Goal: Check status: Check status

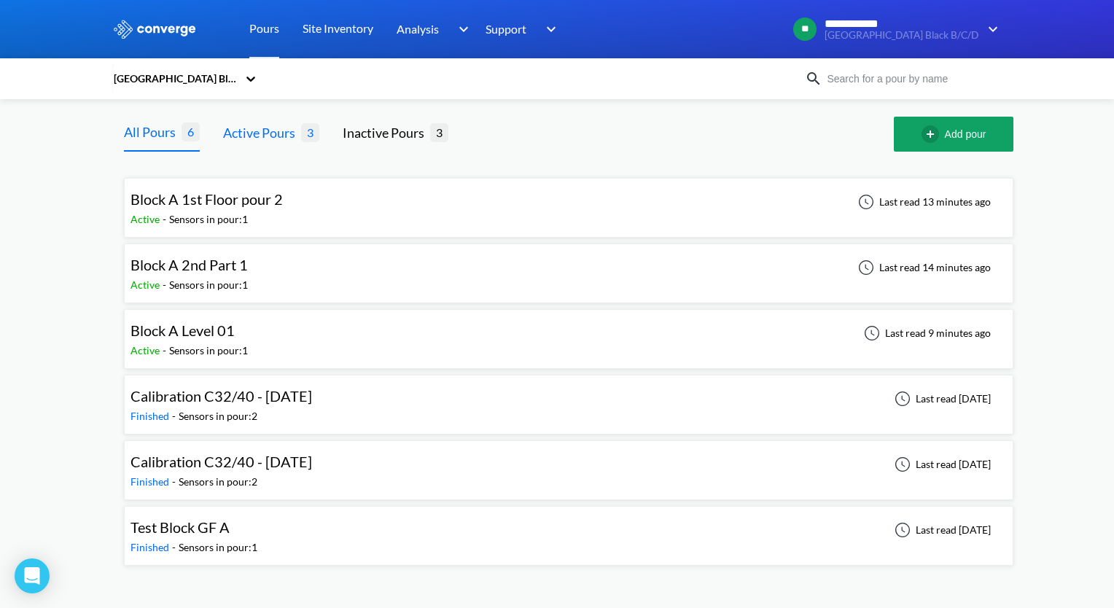
click at [271, 132] on div "Active Pours" at bounding box center [262, 133] width 78 height 20
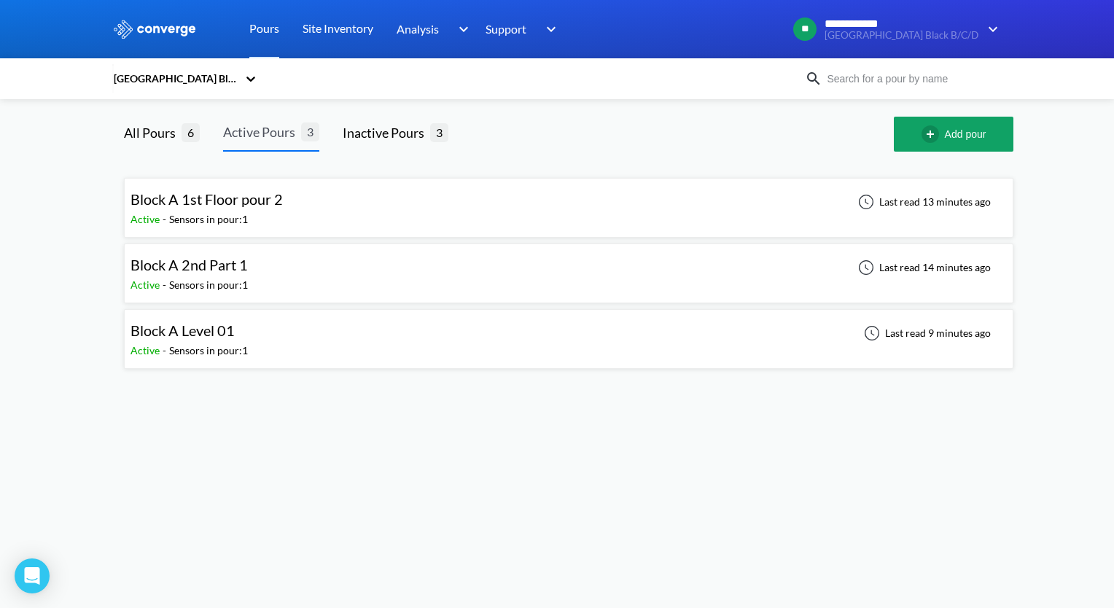
click at [269, 132] on div "Active Pours" at bounding box center [262, 132] width 78 height 20
click at [201, 268] on span "Block A 2nd Part 1" at bounding box center [189, 265] width 117 height 18
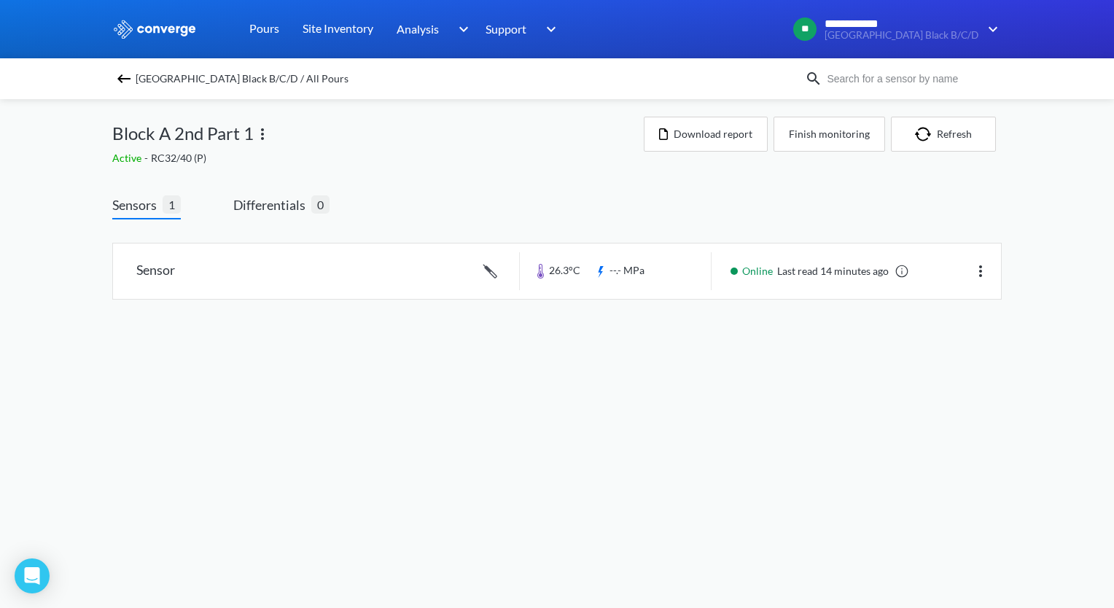
drag, startPoint x: 143, startPoint y: 210, endPoint x: 97, endPoint y: 268, distance: 74.3
click at [97, 268] on div "**********" at bounding box center [557, 164] width 1114 height 329
click at [148, 268] on link at bounding box center [557, 271] width 888 height 55
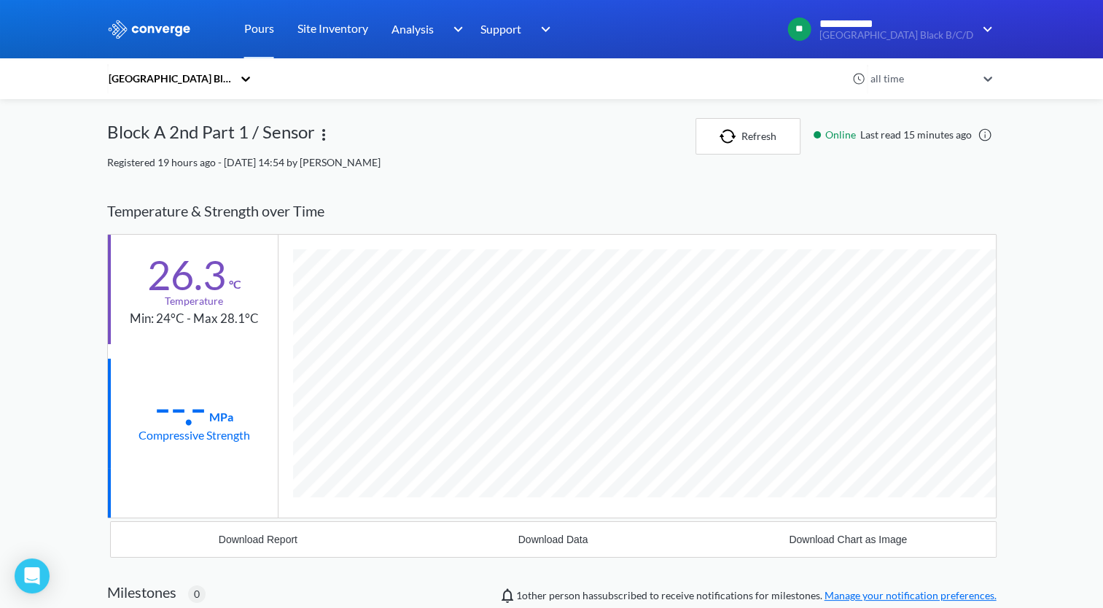
drag, startPoint x: 255, startPoint y: 30, endPoint x: 57, endPoint y: 187, distance: 253.3
click at [57, 187] on div "**********" at bounding box center [551, 453] width 1103 height 906
click at [323, 134] on img at bounding box center [324, 135] width 18 height 18
click at [259, 133] on div "Edit" at bounding box center [285, 135] width 93 height 28
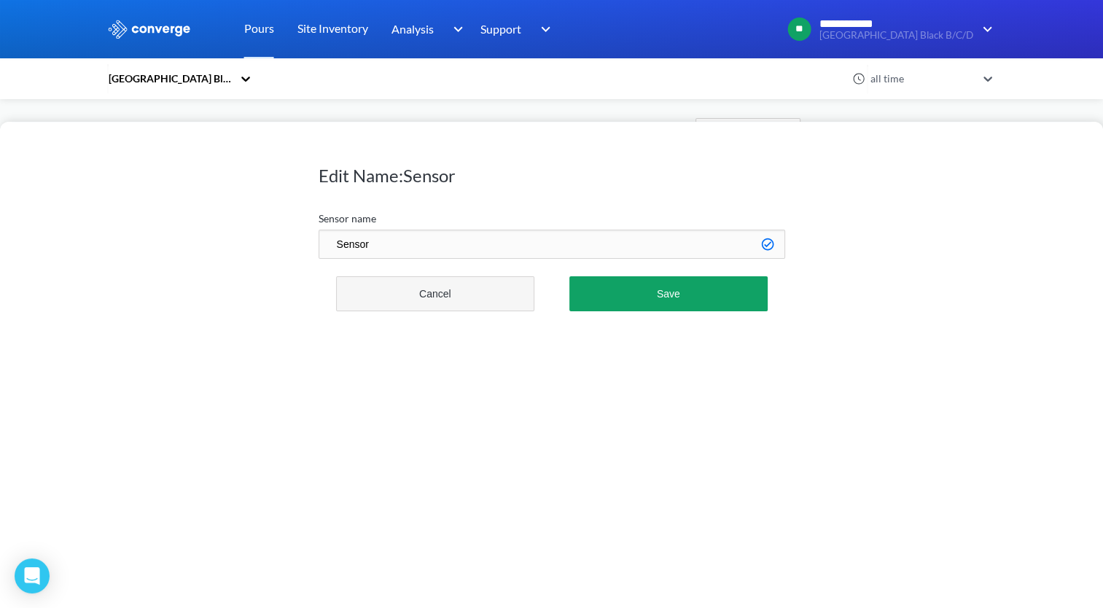
click at [424, 298] on button "Cancel" at bounding box center [435, 293] width 199 height 35
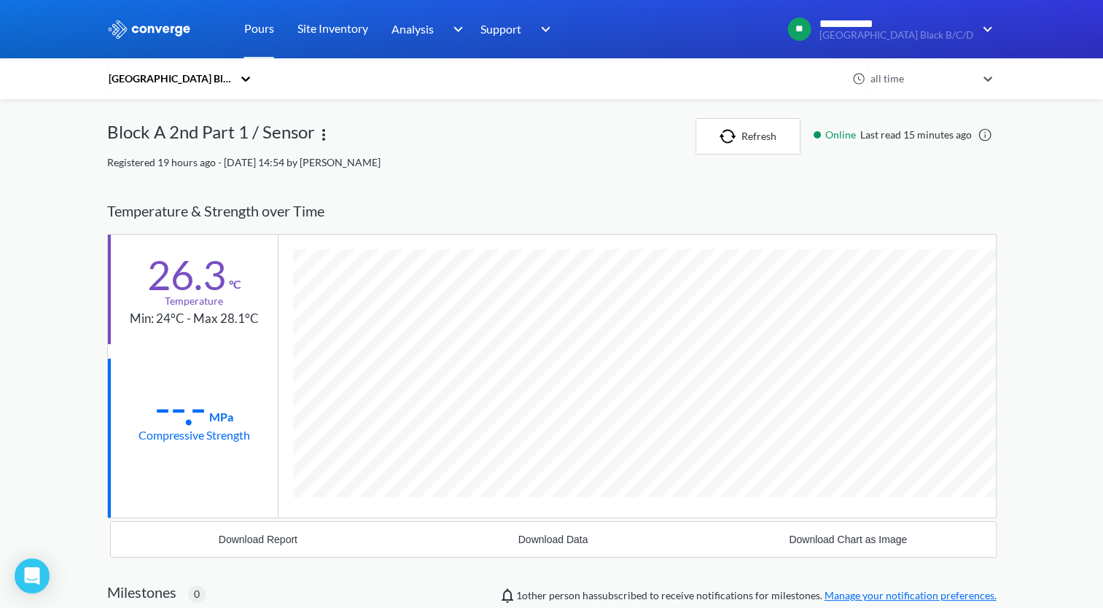
click at [983, 132] on link at bounding box center [985, 135] width 15 height 15
click at [182, 283] on div "26.3" at bounding box center [186, 275] width 79 height 36
click at [167, 414] on div "--.-" at bounding box center [181, 407] width 52 height 36
drag, startPoint x: 167, startPoint y: 422, endPoint x: 142, endPoint y: 425, distance: 25.1
click at [142, 426] on div "Compressive Strength" at bounding box center [195, 435] width 112 height 18
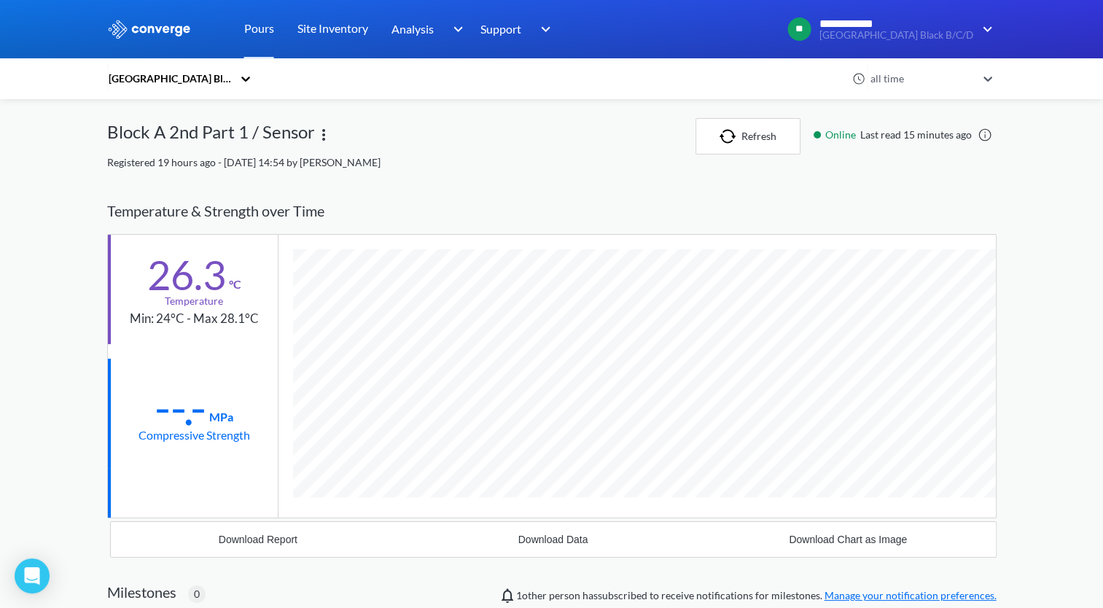
drag, startPoint x: 142, startPoint y: 425, endPoint x: 66, endPoint y: 362, distance: 99.4
click at [66, 362] on div "**********" at bounding box center [551, 453] width 1103 height 906
click at [993, 77] on icon at bounding box center [988, 78] width 15 height 15
click at [1038, 176] on div "**********" at bounding box center [551, 453] width 1103 height 906
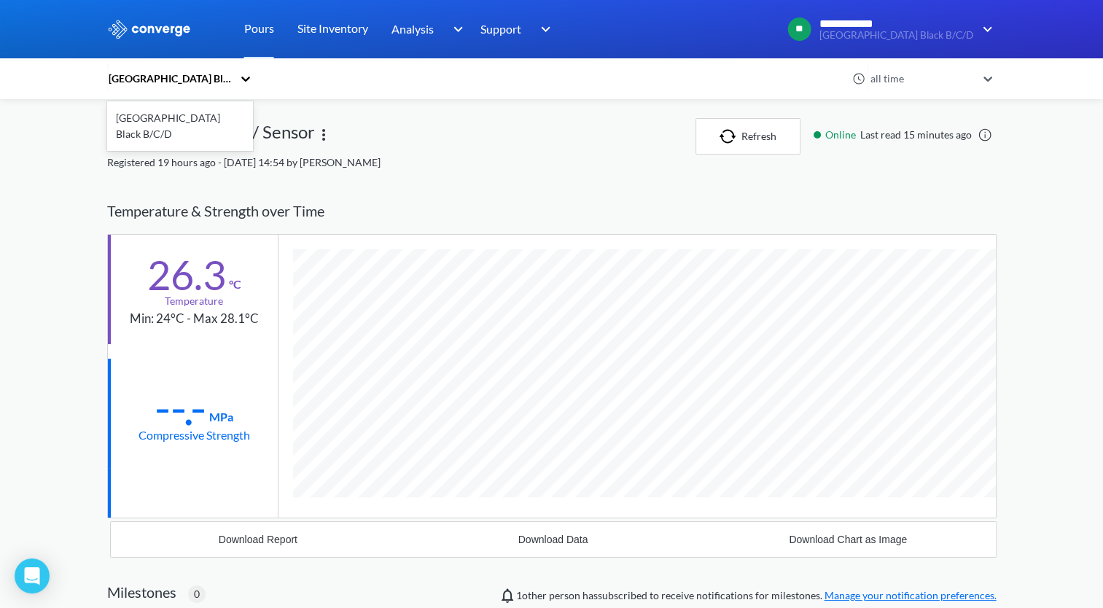
click at [248, 80] on icon at bounding box center [245, 78] width 15 height 15
click at [435, 141] on div "Block A 2nd Part 1 / Sensor" at bounding box center [401, 136] width 589 height 36
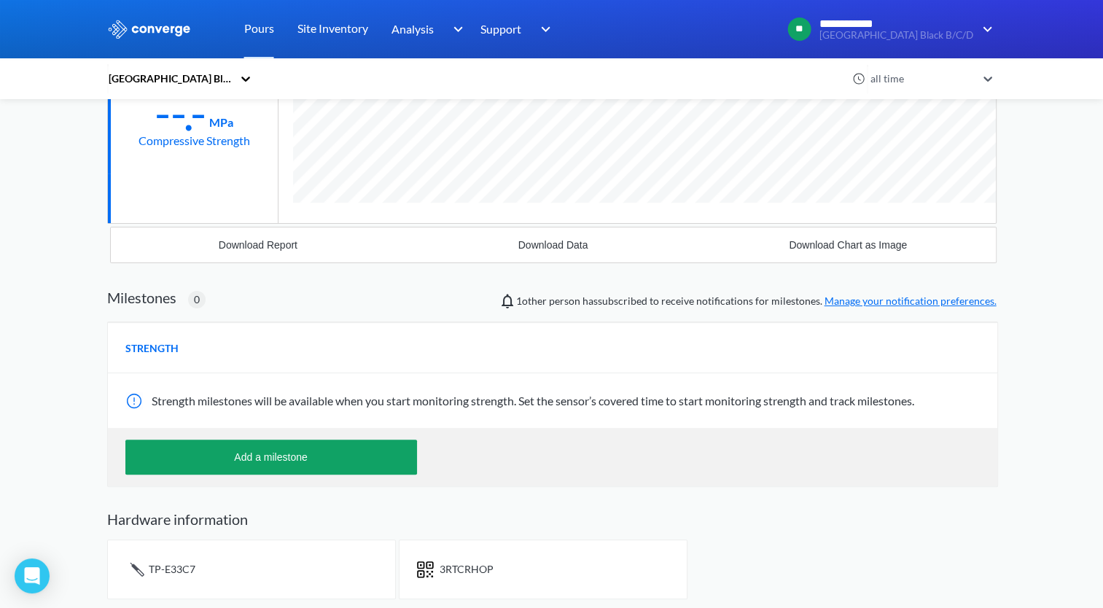
scroll to position [295, 0]
click at [163, 572] on span "TP-E33C7" at bounding box center [172, 568] width 47 height 12
click at [576, 521] on h2 "Hardware information" at bounding box center [552, 519] width 890 height 18
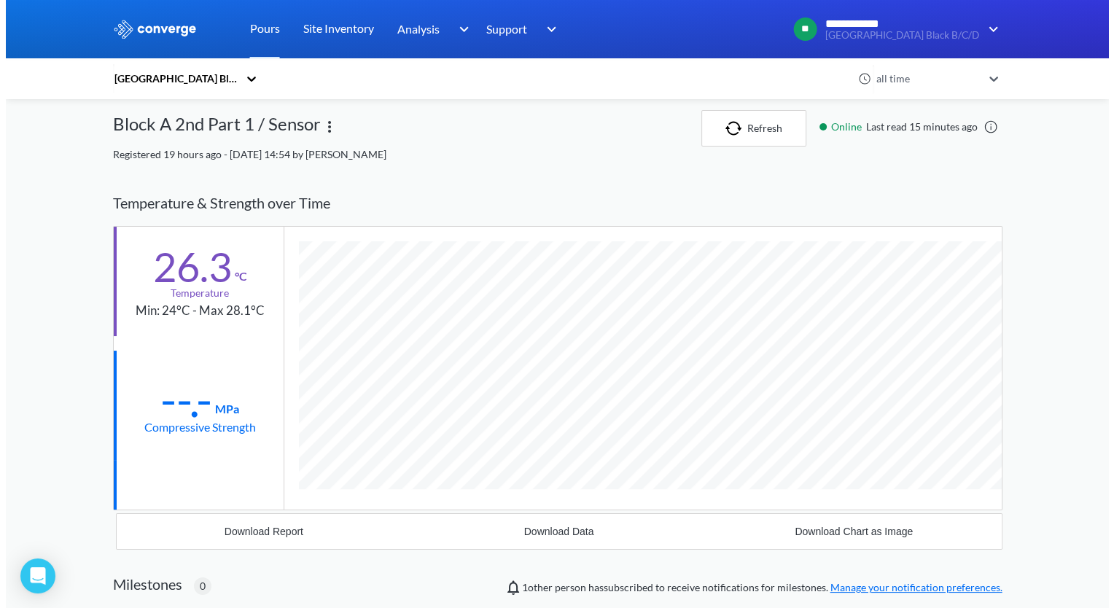
scroll to position [0, 0]
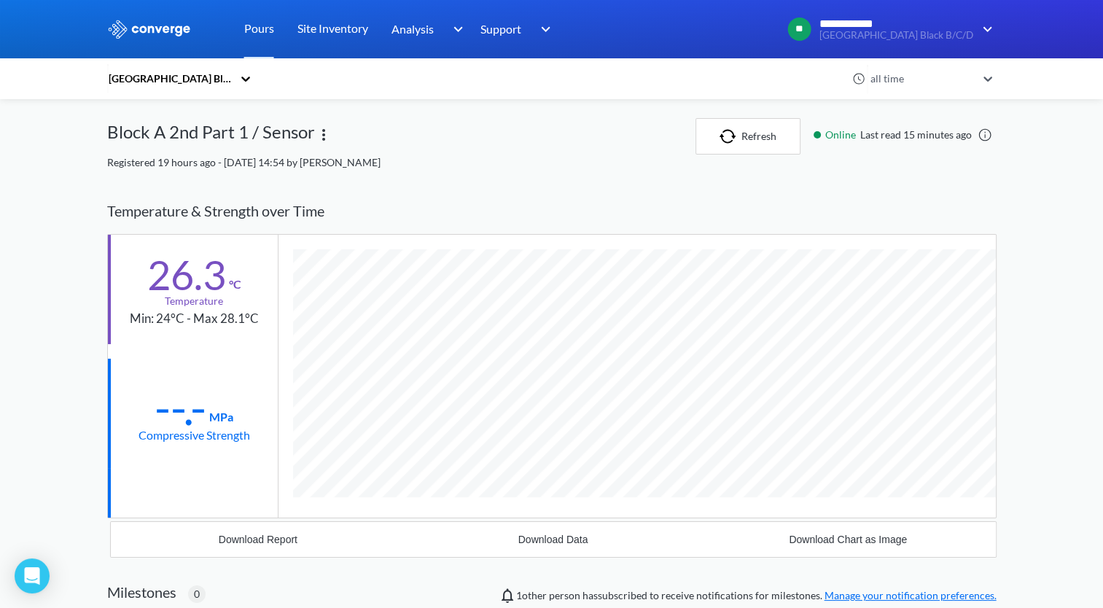
click at [321, 130] on img at bounding box center [324, 135] width 18 height 18
click at [403, 150] on div "Block A 2nd Part 1 / Sensor Edit" at bounding box center [401, 136] width 589 height 36
drag, startPoint x: 321, startPoint y: 135, endPoint x: 615, endPoint y: 163, distance: 296.0
click at [615, 163] on div "Registered 19 hours ago - Sep 9th, 2025, 14:54 by Victor Palade" at bounding box center [552, 163] width 890 height 16
click at [335, 29] on link "Site Inventory" at bounding box center [333, 29] width 71 height 58
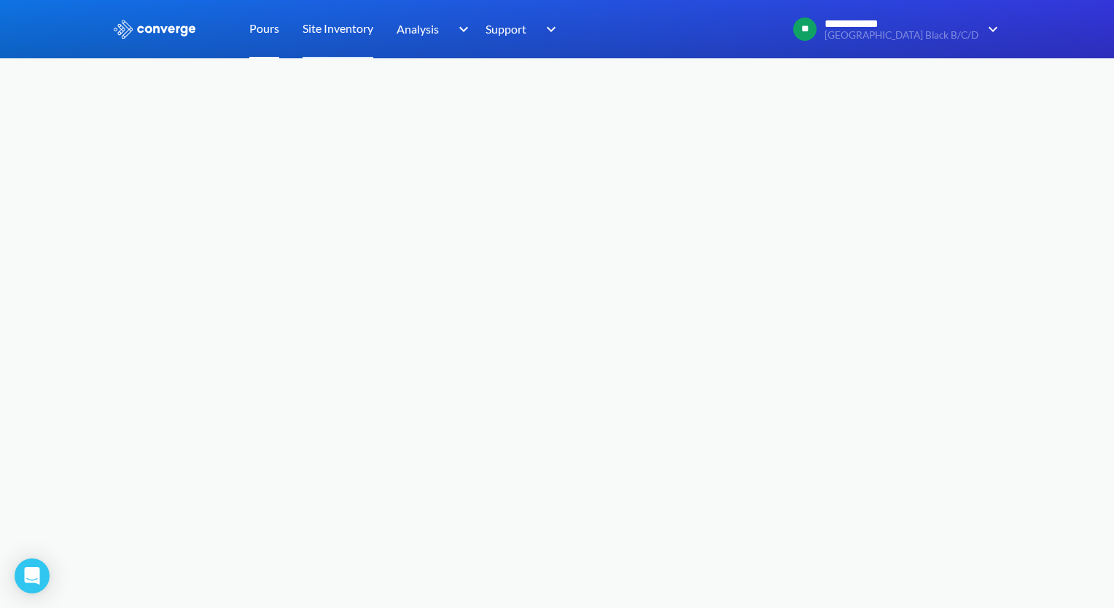
click at [263, 28] on link "Pours" at bounding box center [264, 29] width 30 height 58
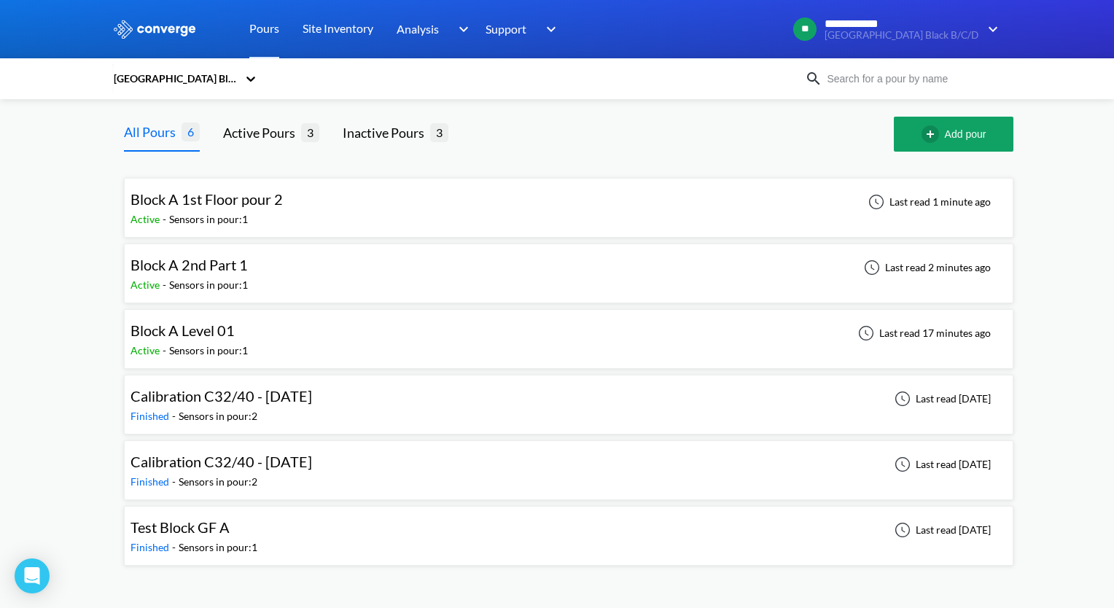
drag, startPoint x: 187, startPoint y: 198, endPoint x: 461, endPoint y: 220, distance: 275.1
click at [461, 220] on div "Block A 1st Floor pour 2 Active - Sensors in pour: 1 Last read 1 minute ago" at bounding box center [569, 208] width 877 height 47
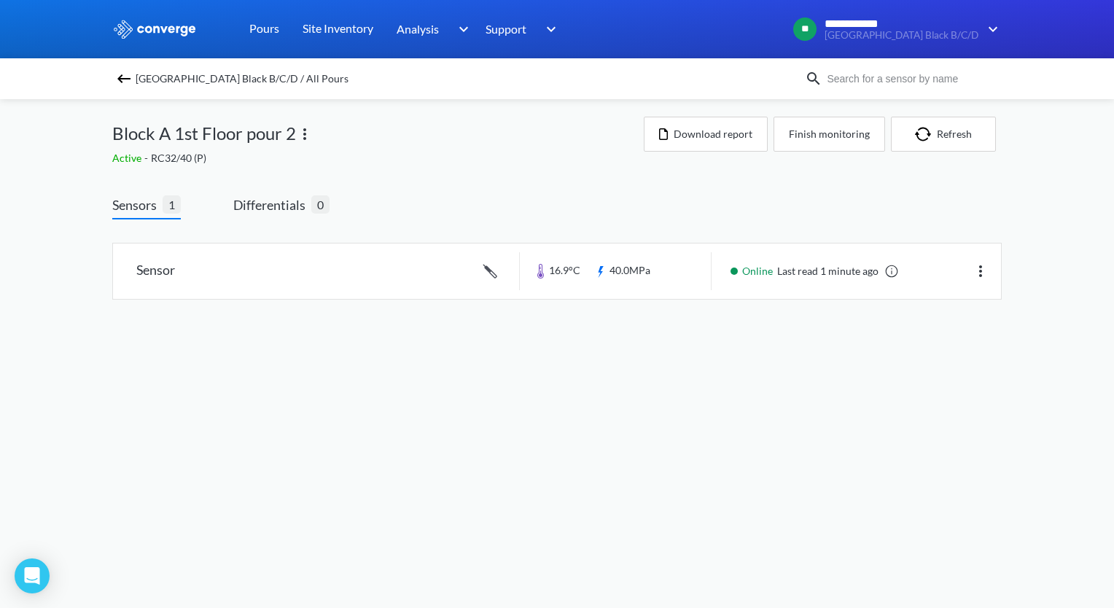
drag, startPoint x: 753, startPoint y: 271, endPoint x: 710, endPoint y: 434, distance: 168.0
click at [710, 434] on body "**********" at bounding box center [557, 304] width 1114 height 608
click at [892, 271] on link at bounding box center [892, 271] width 15 height 15
